Goal: Task Accomplishment & Management: Use online tool/utility

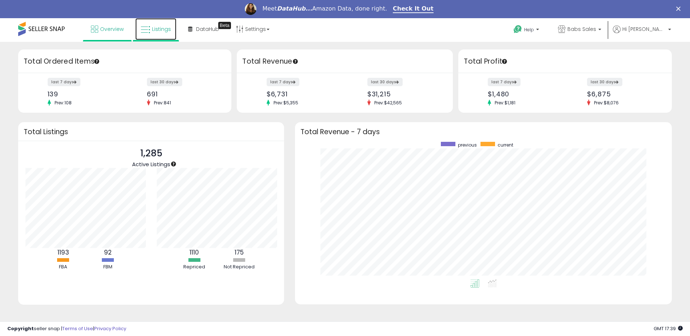
click at [165, 32] on span "Listings" at bounding box center [161, 28] width 19 height 7
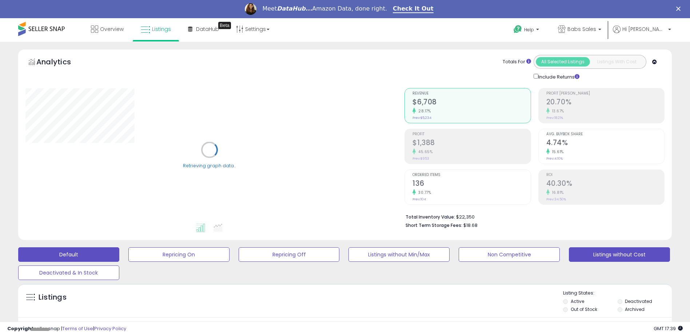
click at [594, 254] on button "Listings without Cost" at bounding box center [619, 254] width 101 height 15
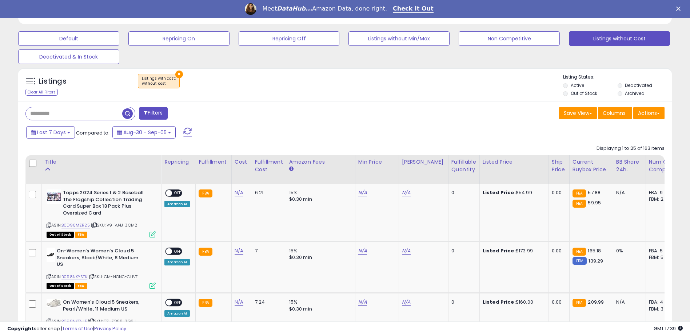
scroll to position [218, 0]
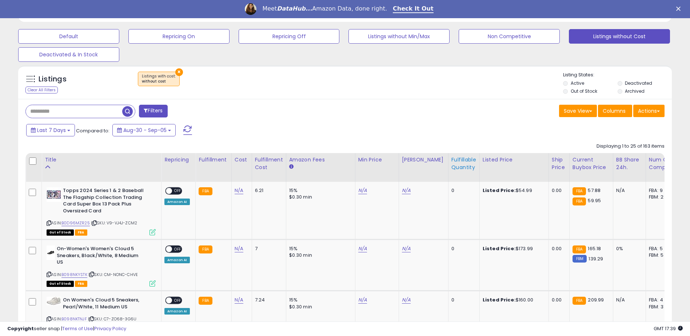
click at [452, 161] on div "Fulfillable Quantity" at bounding box center [464, 163] width 25 height 15
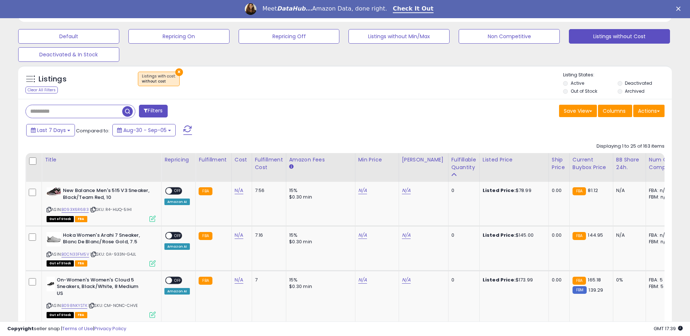
scroll to position [0, 0]
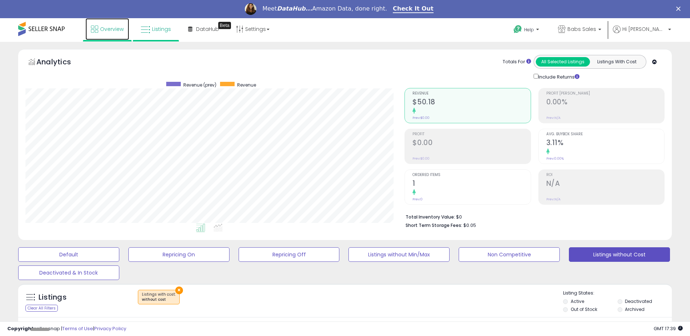
click at [104, 25] on link "Overview" at bounding box center [108, 29] width 44 height 22
